Goal: Transaction & Acquisition: Purchase product/service

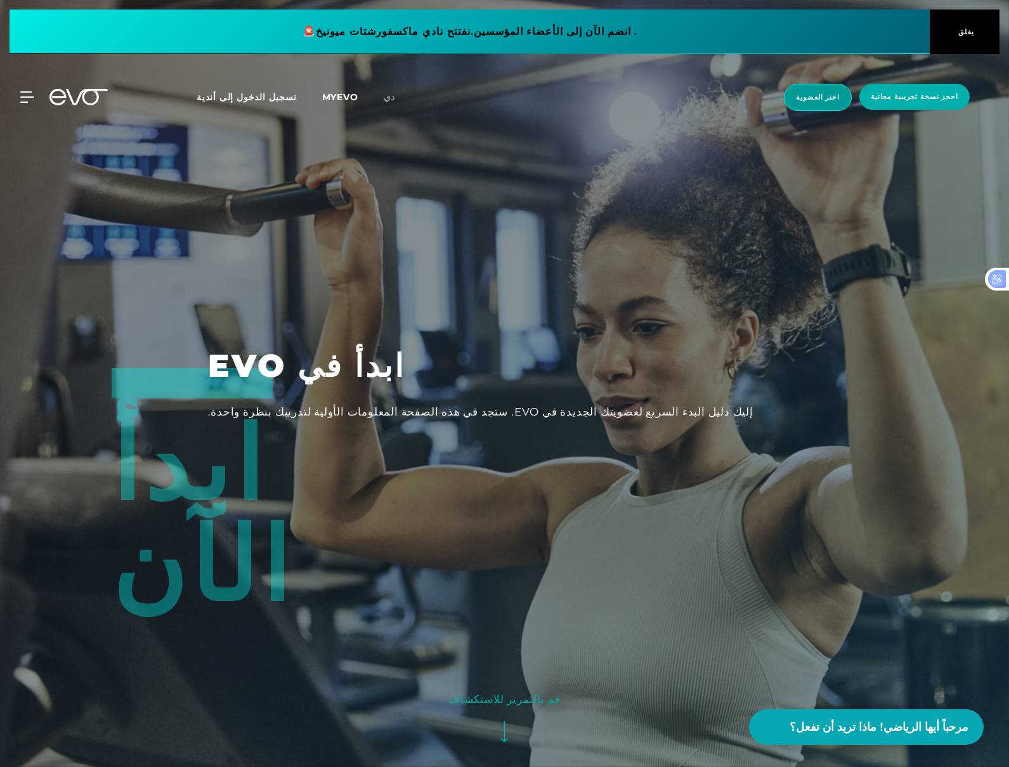
click at [847, 104] on span "اختر العضوية" at bounding box center [818, 97] width 68 height 27
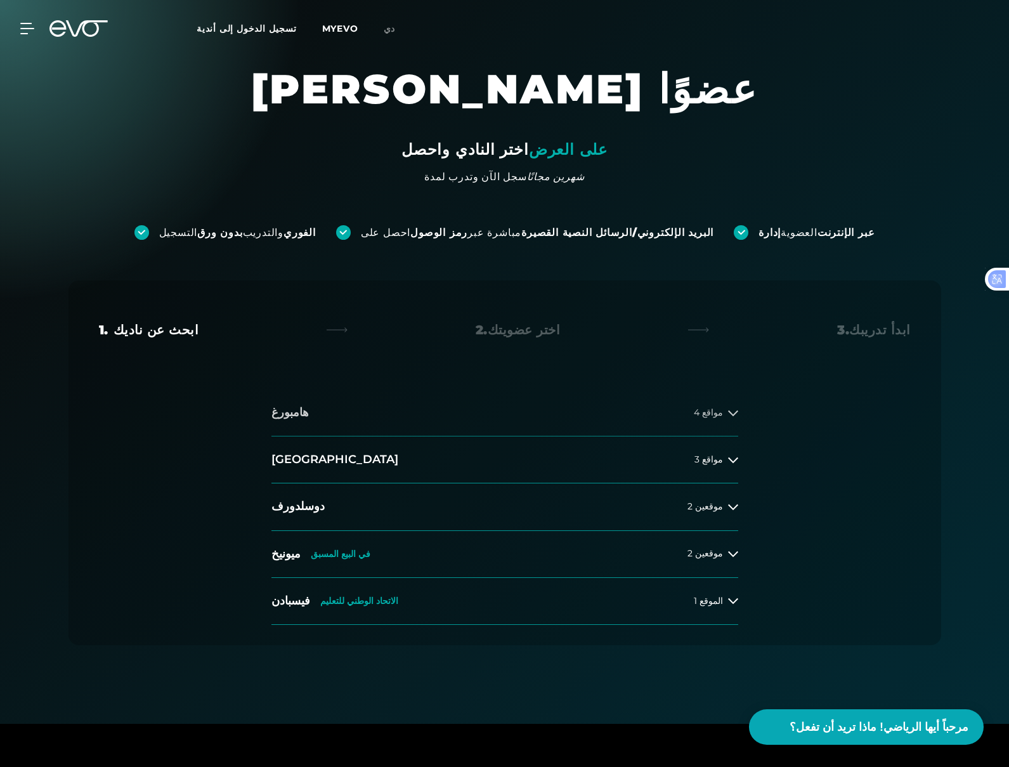
click at [720, 430] on button "هامبورغ 4 مواقع" at bounding box center [504, 412] width 467 height 47
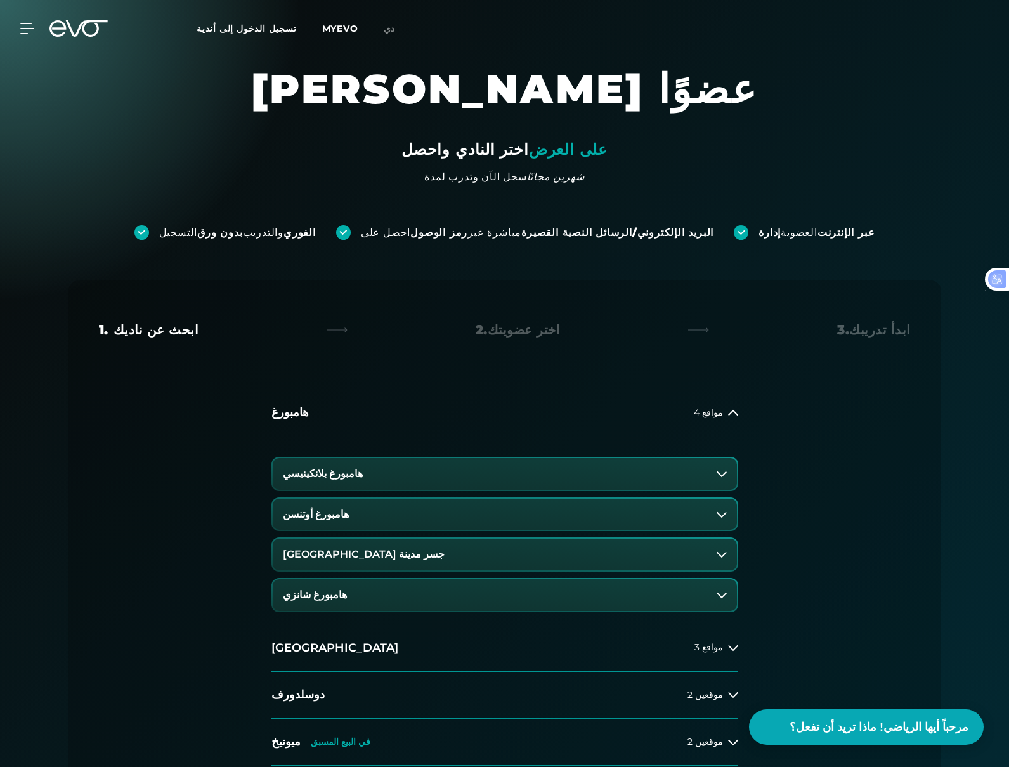
click at [679, 496] on div "هامبورغ بلانكينيسي هامبورغ أوتنسن جسر مدينة هامبورغ هامبورغ شانزي" at bounding box center [504, 530] width 467 height 188
click at [681, 474] on button "هامبورغ بلانكينيسي" at bounding box center [505, 474] width 464 height 32
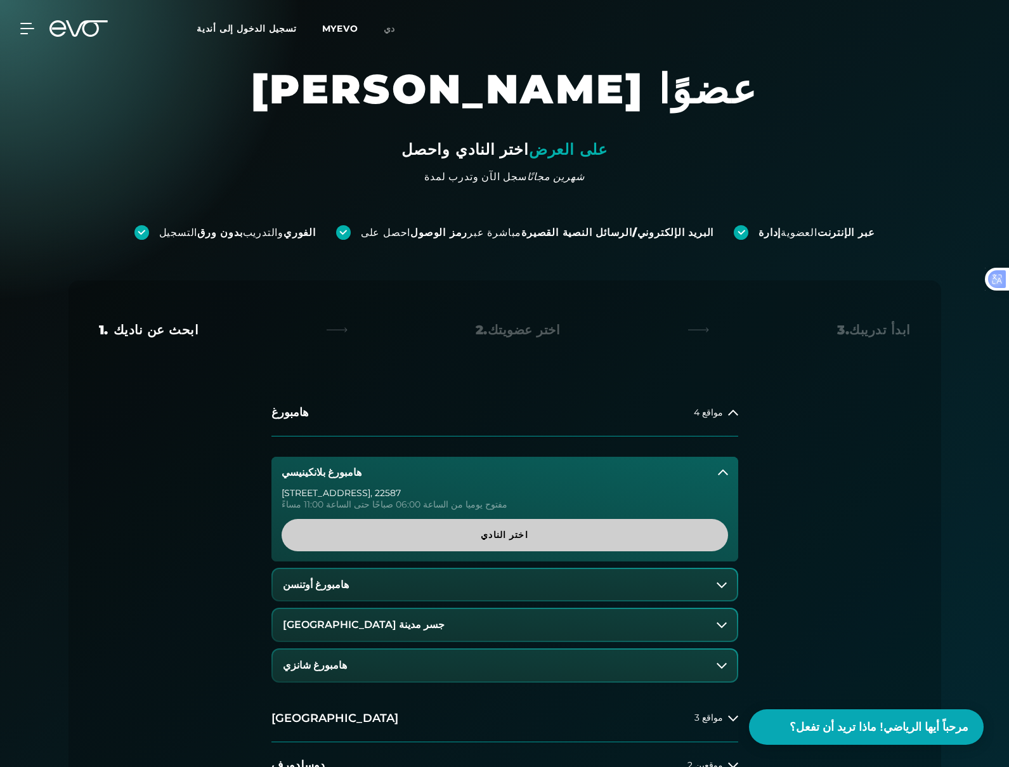
click at [605, 528] on span "اختر النادي" at bounding box center [505, 534] width 386 height 13
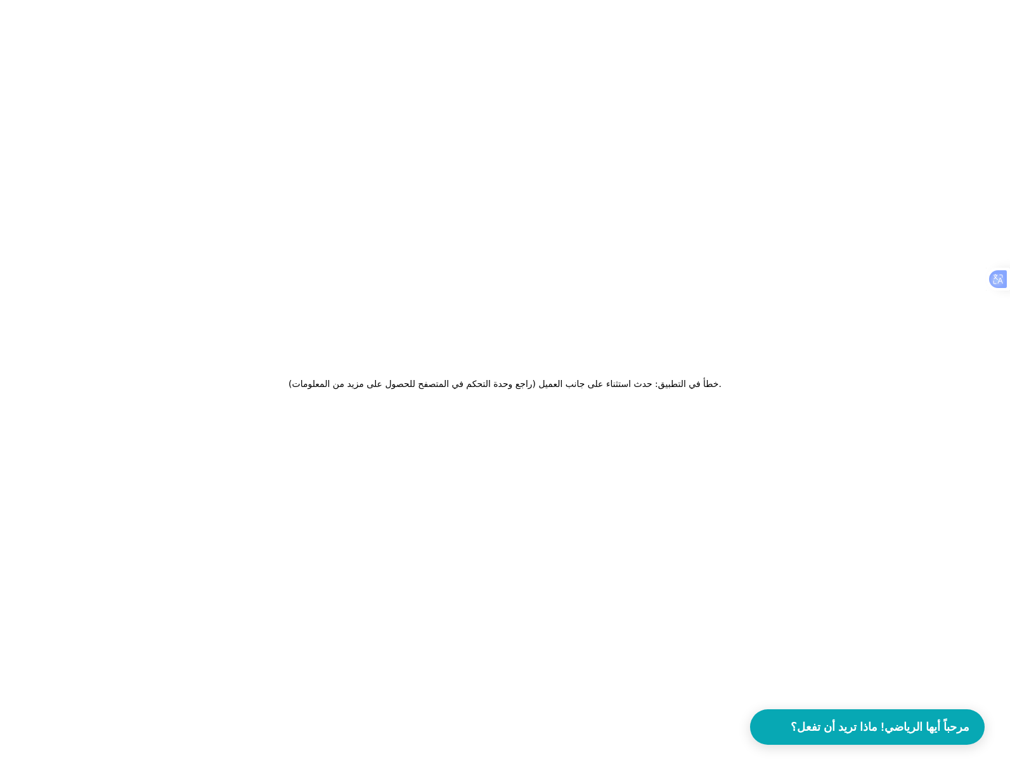
click at [626, 403] on div "خطأ في التطبيق: حدث استثناء على جانب العميل (راجع وحدة التحكم في المتصفح للحصول…" at bounding box center [505, 383] width 1010 height 767
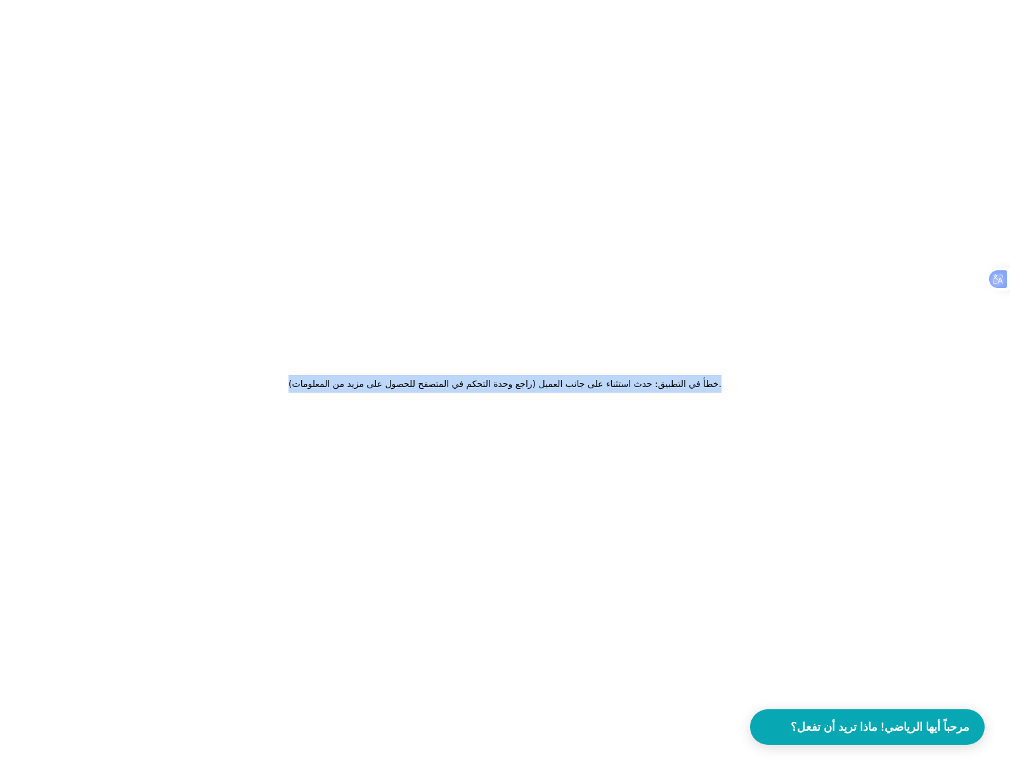
click at [626, 403] on div "خطأ في التطبيق: حدث استثناء على جانب العميل (راجع وحدة التحكم في المتصفح للحصول…" at bounding box center [505, 383] width 1010 height 767
click at [625, 403] on icon at bounding box center [627, 404] width 13 height 13
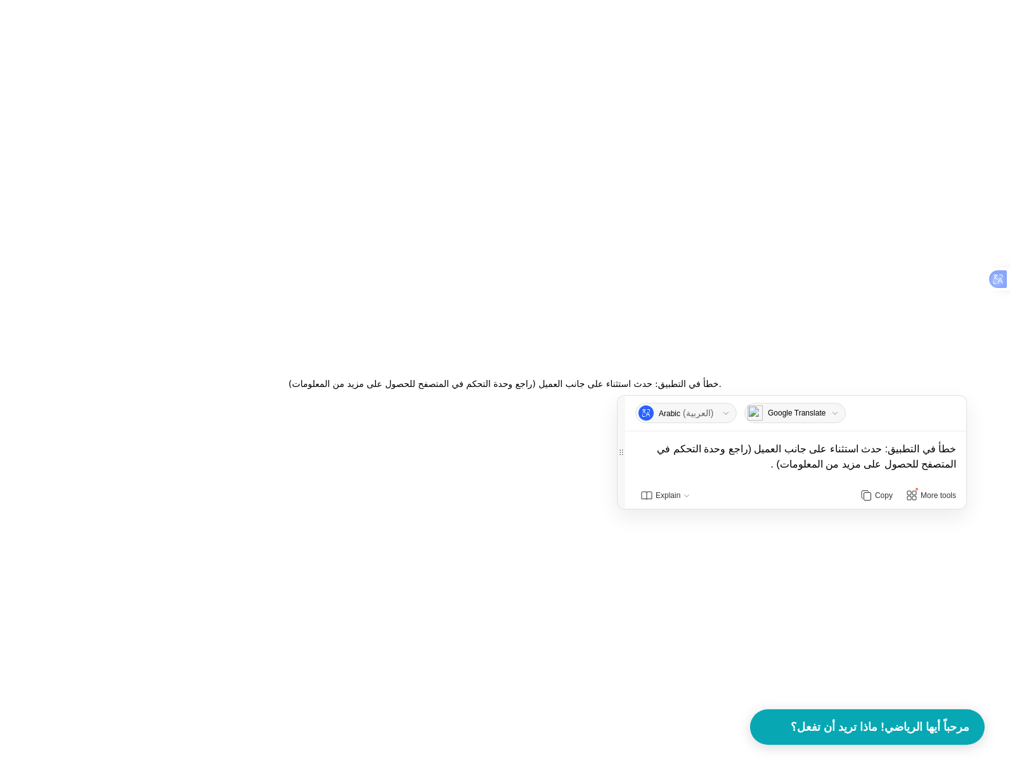
click at [600, 288] on div "خطأ في التطبيق: حدث استثناء على جانب العميل (راجع وحدة التحكم في المتصفح للحصول…" at bounding box center [505, 383] width 1010 height 767
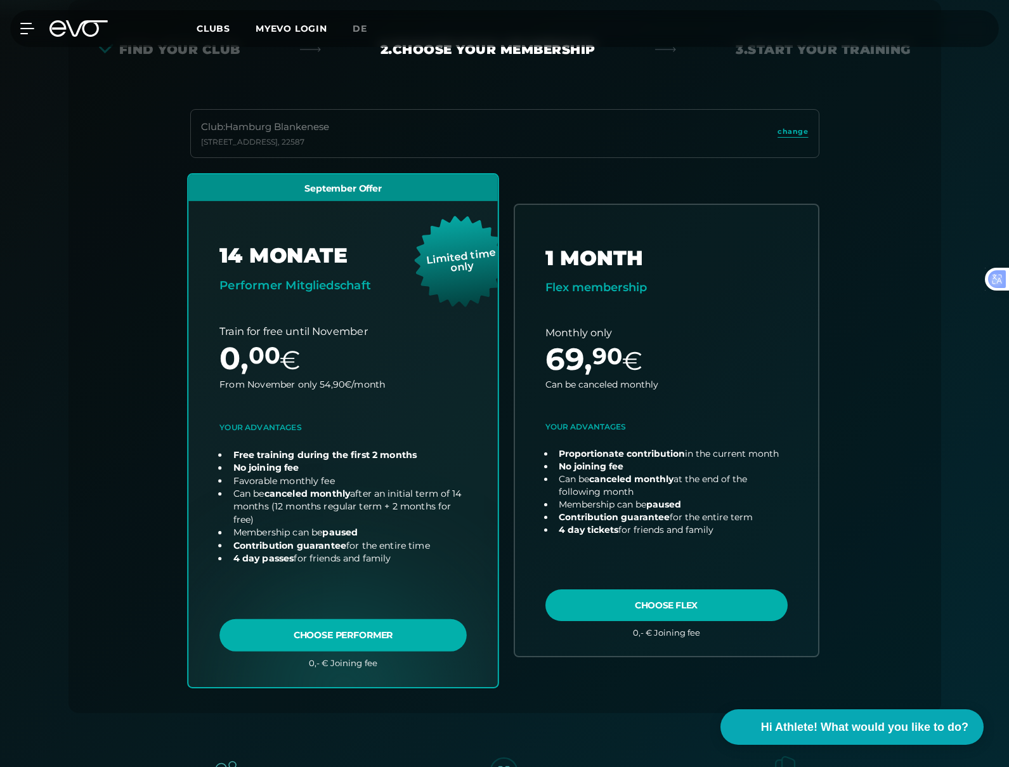
click at [388, 640] on link "choose plan" at bounding box center [342, 430] width 309 height 512
